Goal: Task Accomplishment & Management: Use online tool/utility

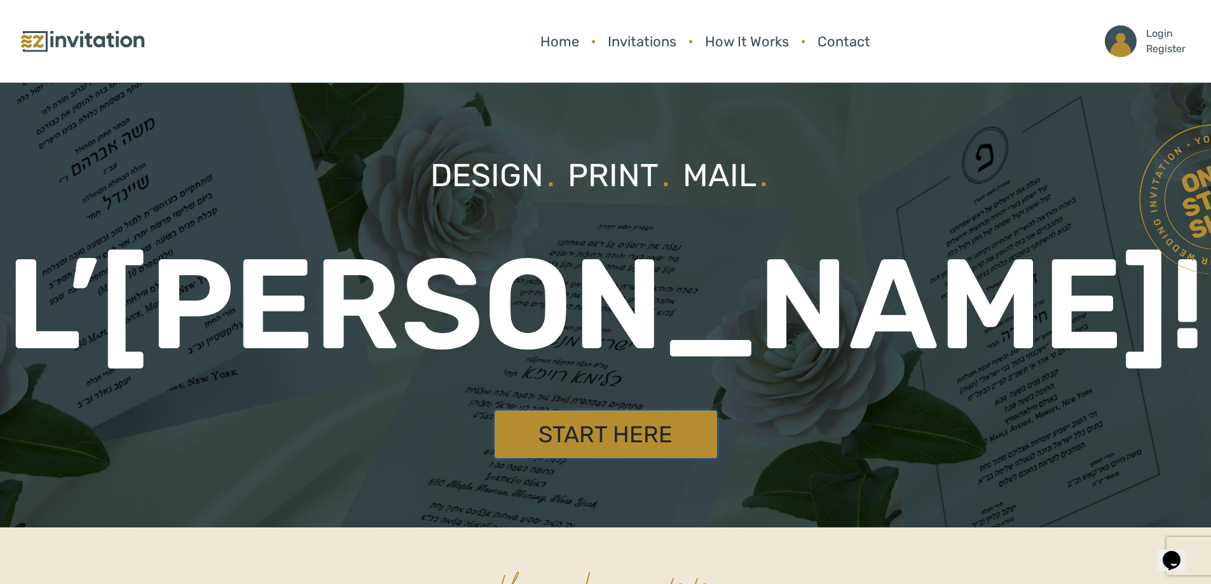
click at [615, 442] on link "Start Here" at bounding box center [605, 435] width 222 height 48
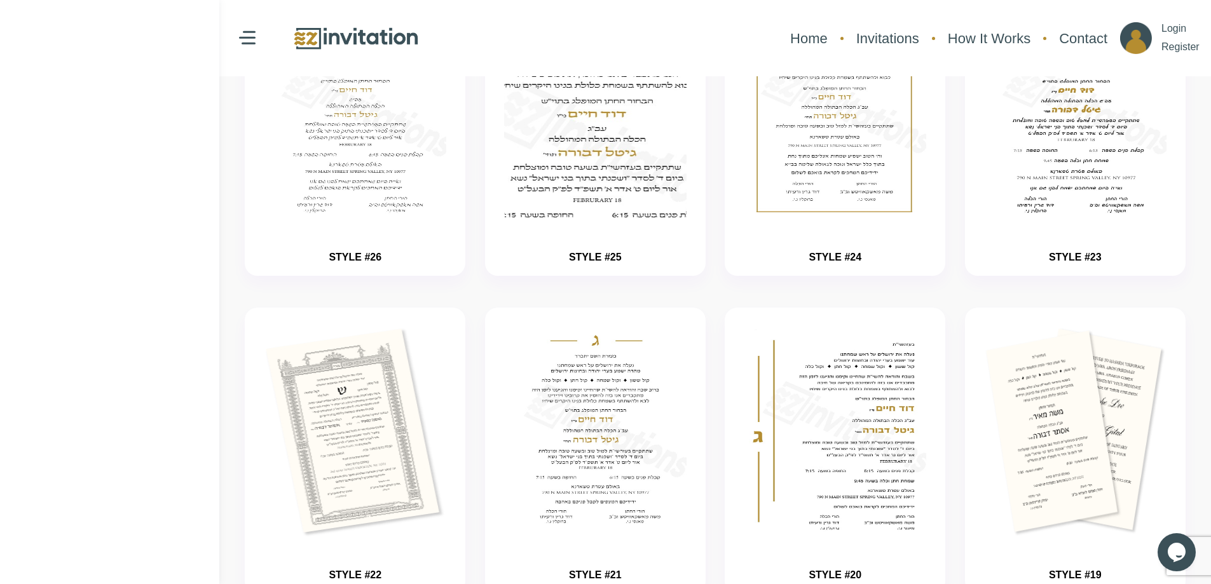
scroll to position [254, 0]
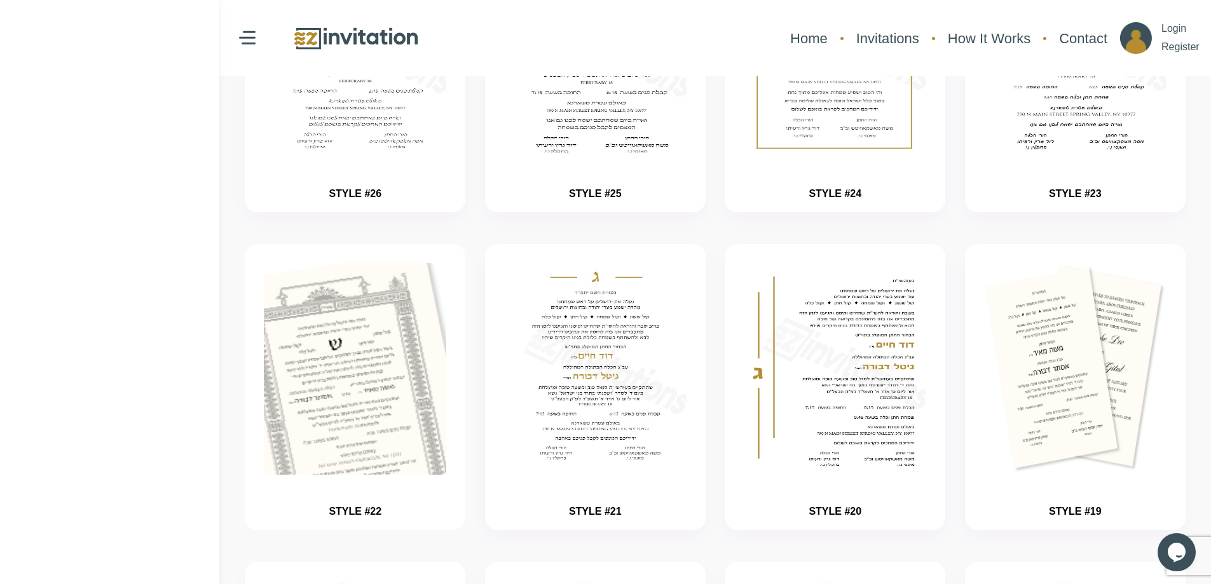
click at [349, 385] on img "button" at bounding box center [356, 407] width 274 height 318
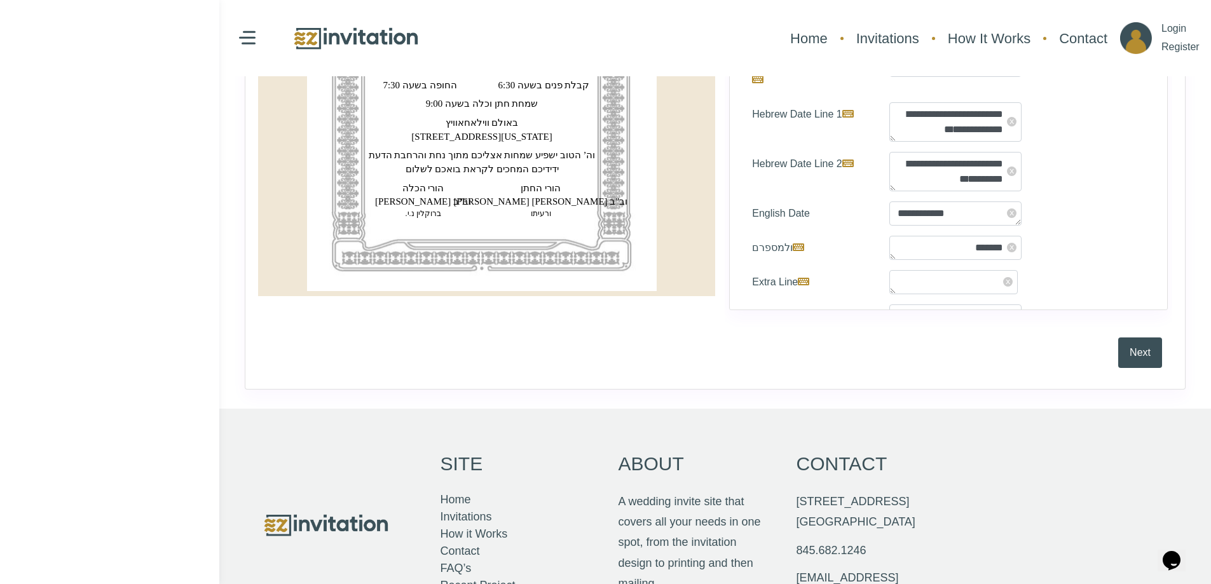
scroll to position [118, 0]
